Goal: Task Accomplishment & Management: Manage account settings

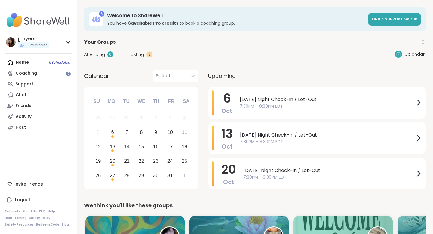
click at [139, 57] on span "Hosting" at bounding box center [136, 54] width 16 height 6
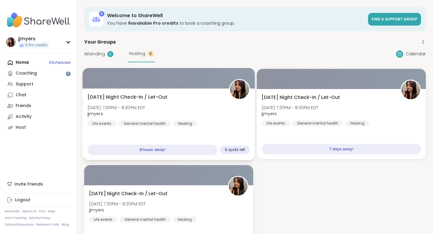
click at [145, 109] on span "[DATE] 7:30PM - 8:30PM EDT" at bounding box center [117, 107] width 58 height 6
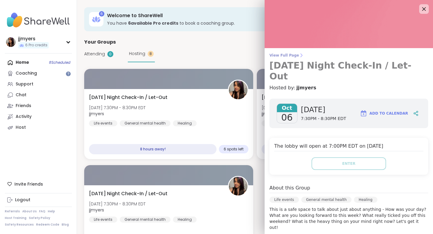
click at [287, 57] on span "View Full Page" at bounding box center [349, 55] width 159 height 5
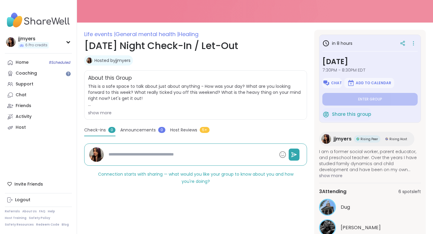
scroll to position [55, 0]
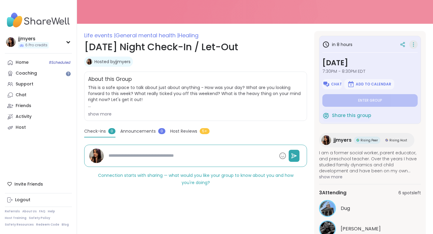
click at [415, 43] on icon at bounding box center [414, 44] width 6 height 8
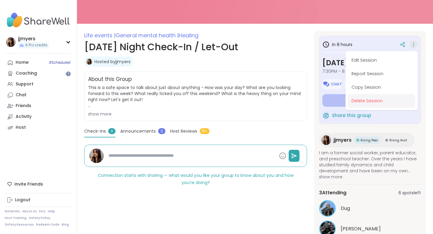
click at [374, 101] on button "Delete Session" at bounding box center [381, 101] width 67 height 14
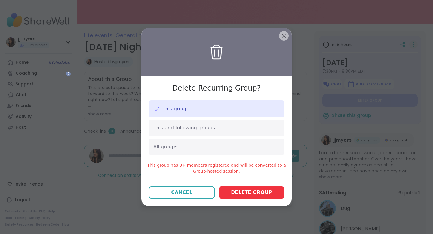
click at [253, 194] on span "Delete group" at bounding box center [251, 192] width 41 height 7
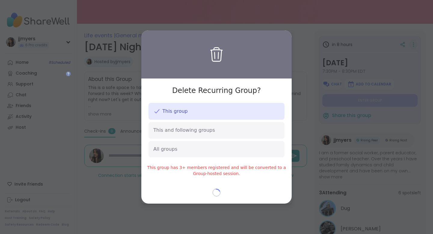
type textarea "*"
